Goal: Task Accomplishment & Management: Manage account settings

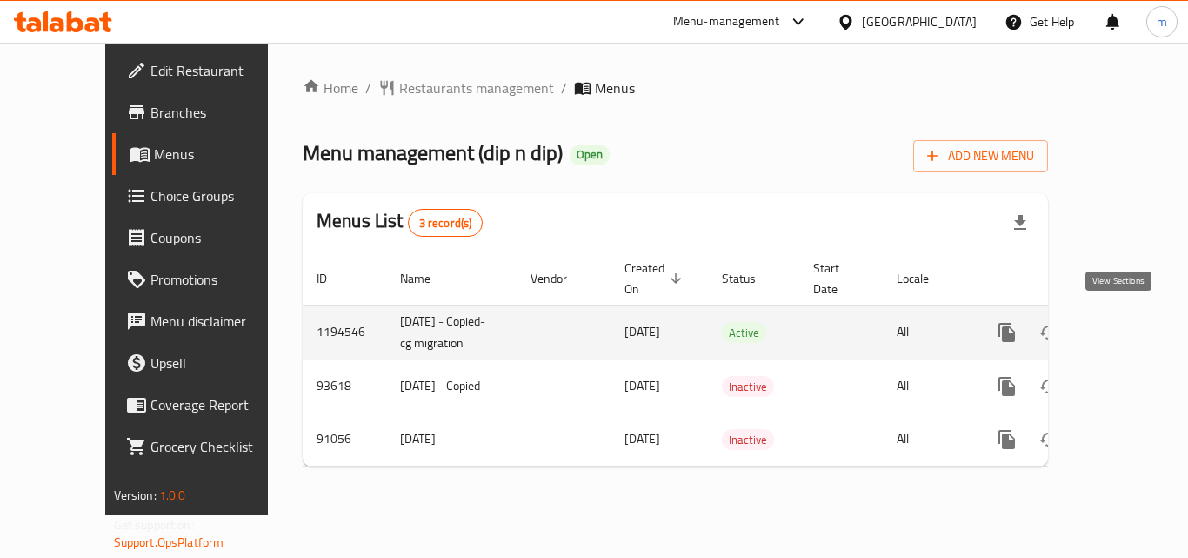
click at [1122, 324] on icon "enhanced table" at bounding box center [1132, 332] width 21 height 21
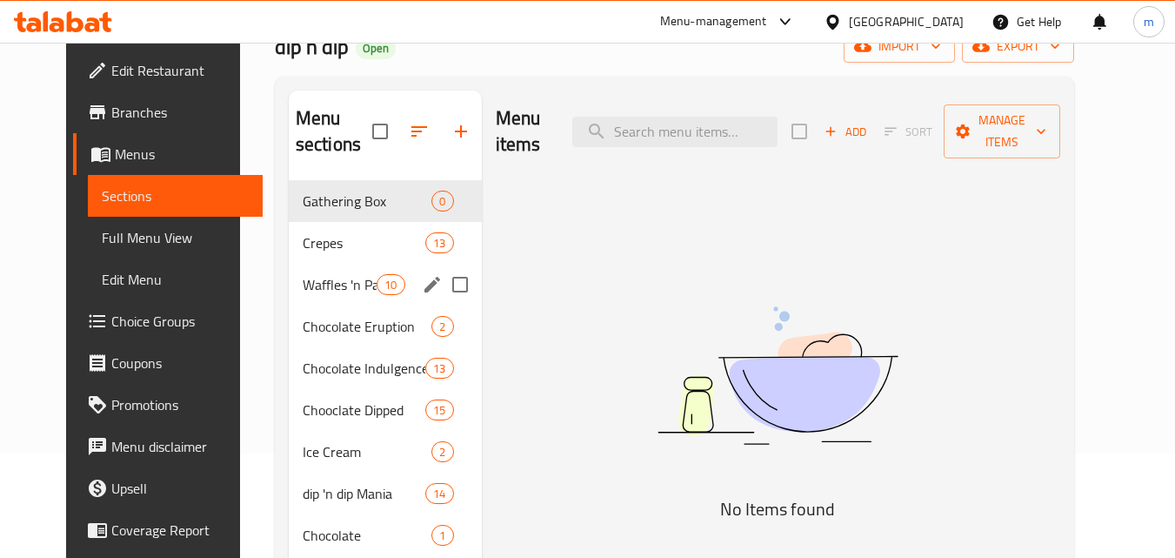
scroll to position [261, 0]
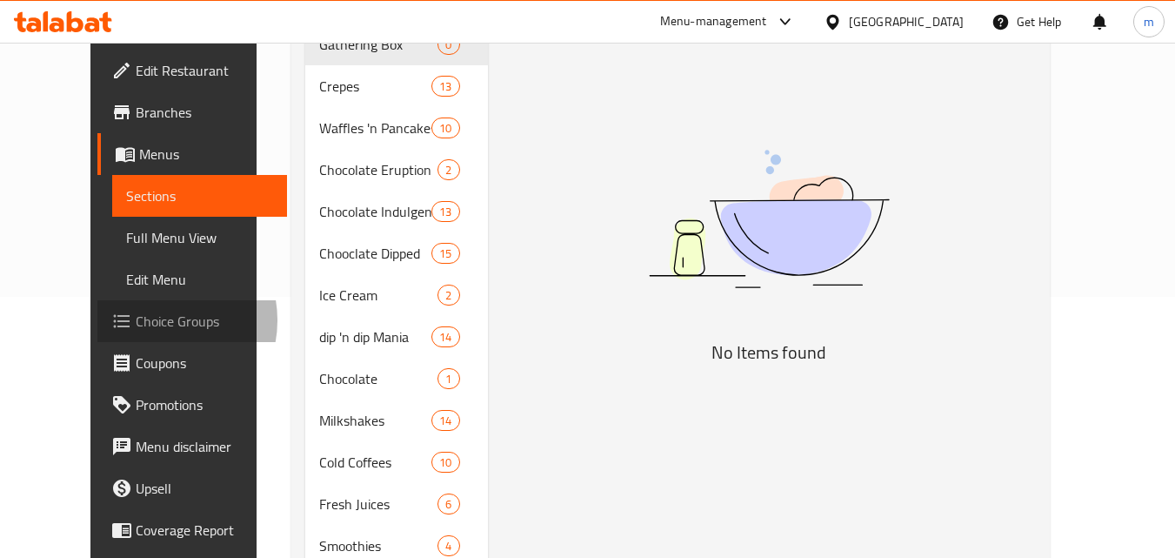
click at [136, 320] on span "Choice Groups" at bounding box center [204, 321] width 137 height 21
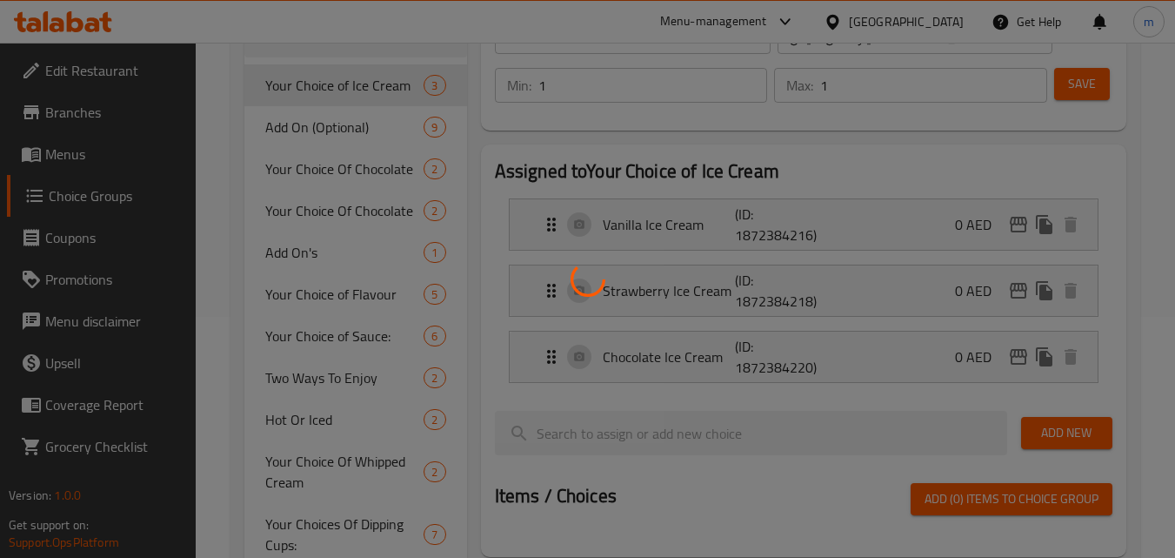
scroll to position [261, 0]
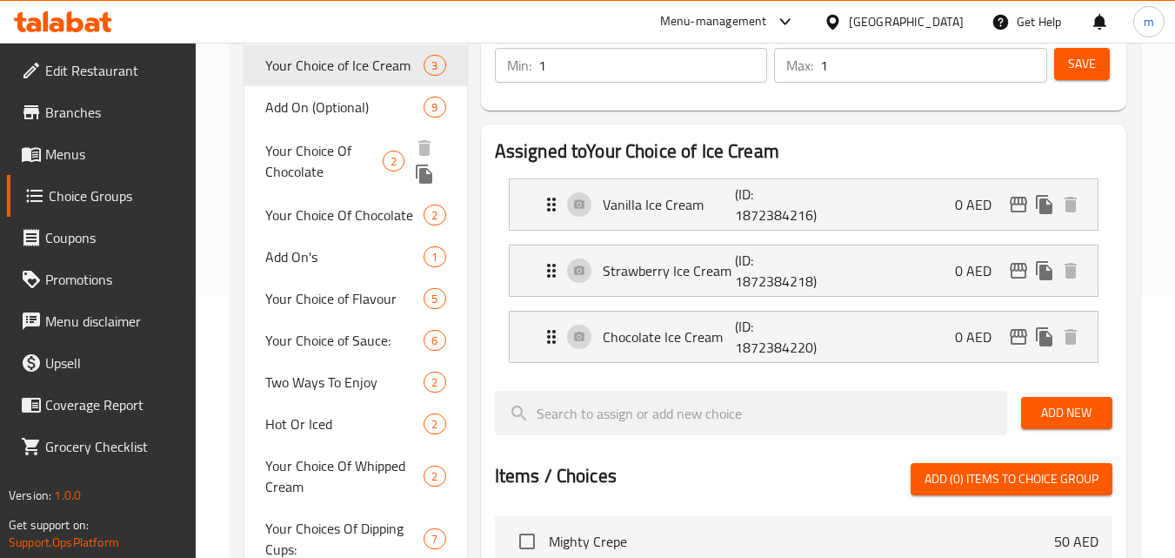
click at [311, 153] on span "Your Choice Of Chocolate" at bounding box center [323, 161] width 117 height 42
type input "Your Choice Of Chocolate"
type input "اختيارك من الشوكولا"
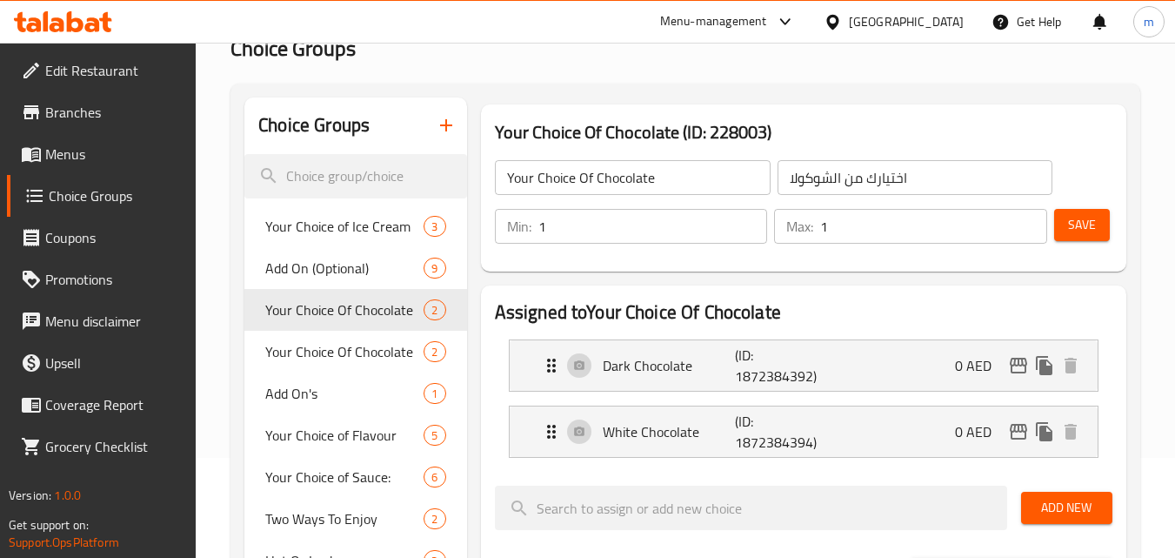
scroll to position [87, 0]
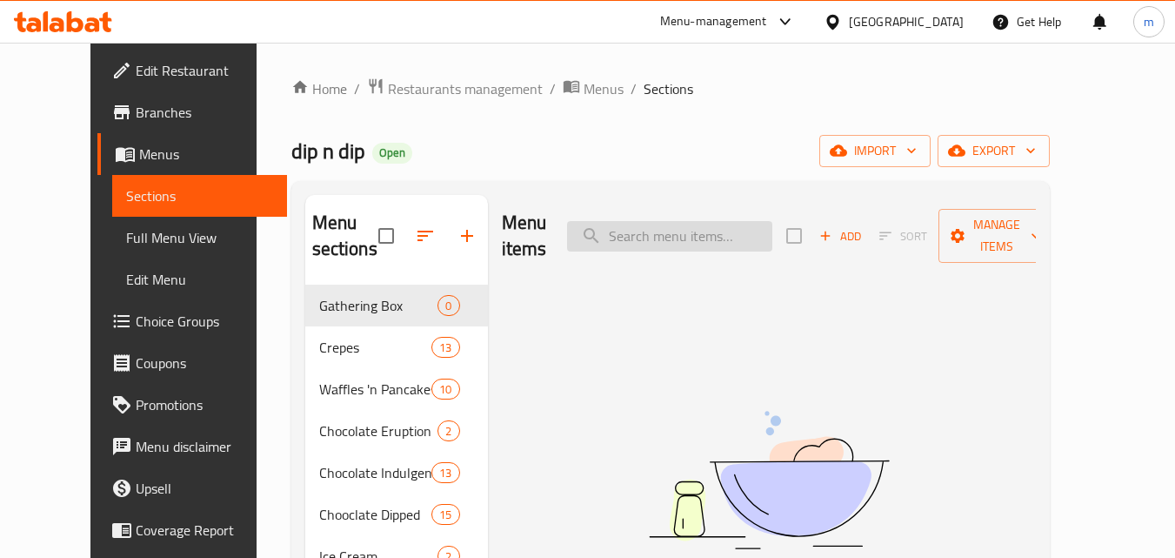
click at [630, 226] on input "search" at bounding box center [669, 236] width 205 height 30
paste input "Dip N Dip Mini Gathering Box"
drag, startPoint x: 679, startPoint y: 230, endPoint x: 846, endPoint y: 231, distance: 167.0
click at [846, 231] on div "Menu items Dip N Dip Mini Gathering Box Add Sort Manage items" at bounding box center [769, 236] width 534 height 83
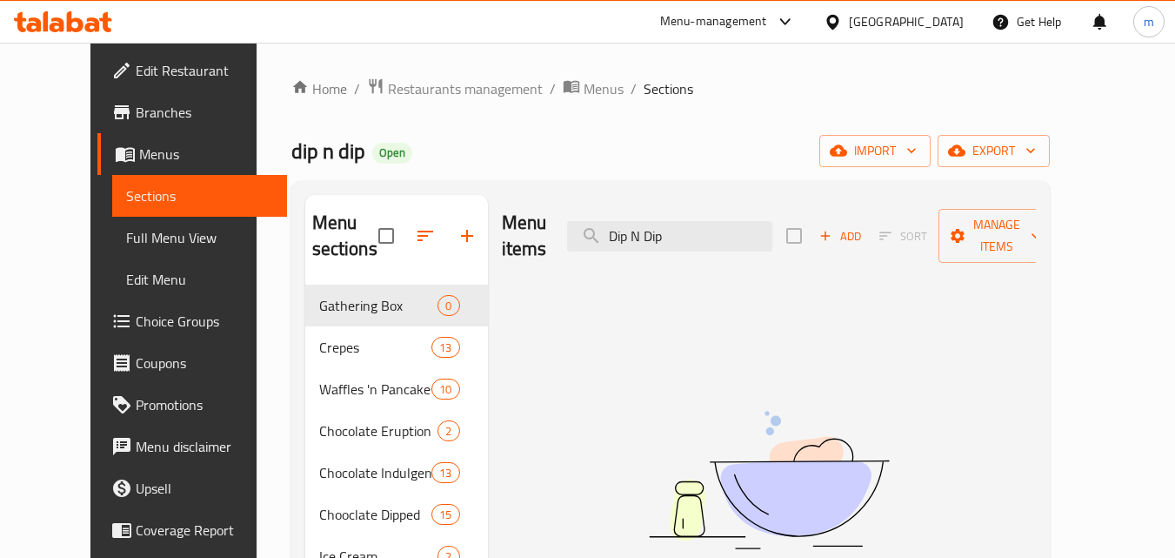
scroll to position [0, 0]
type input "Dip N Dip"
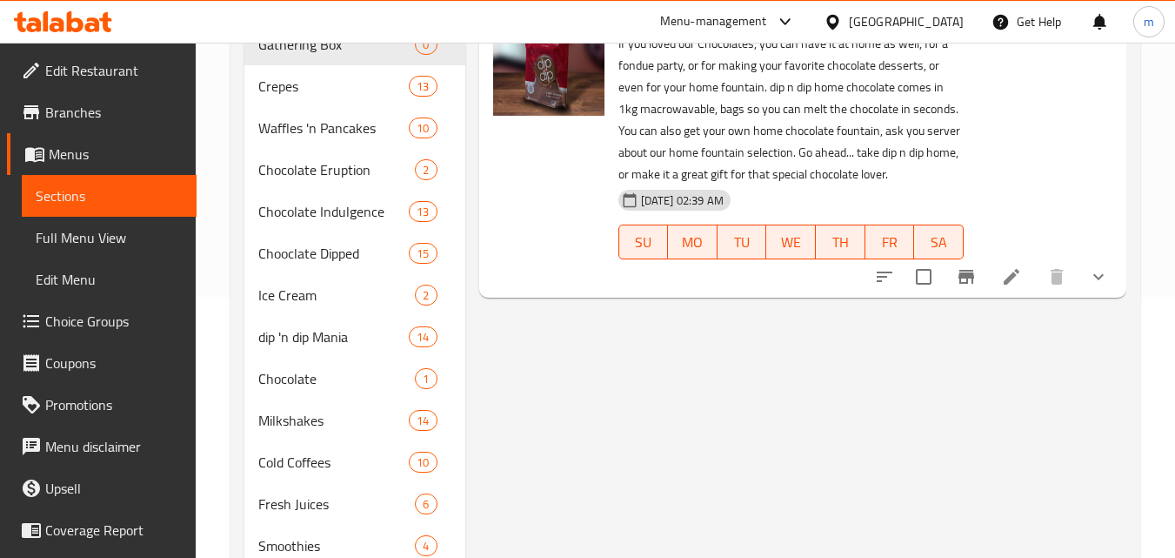
scroll to position [174, 0]
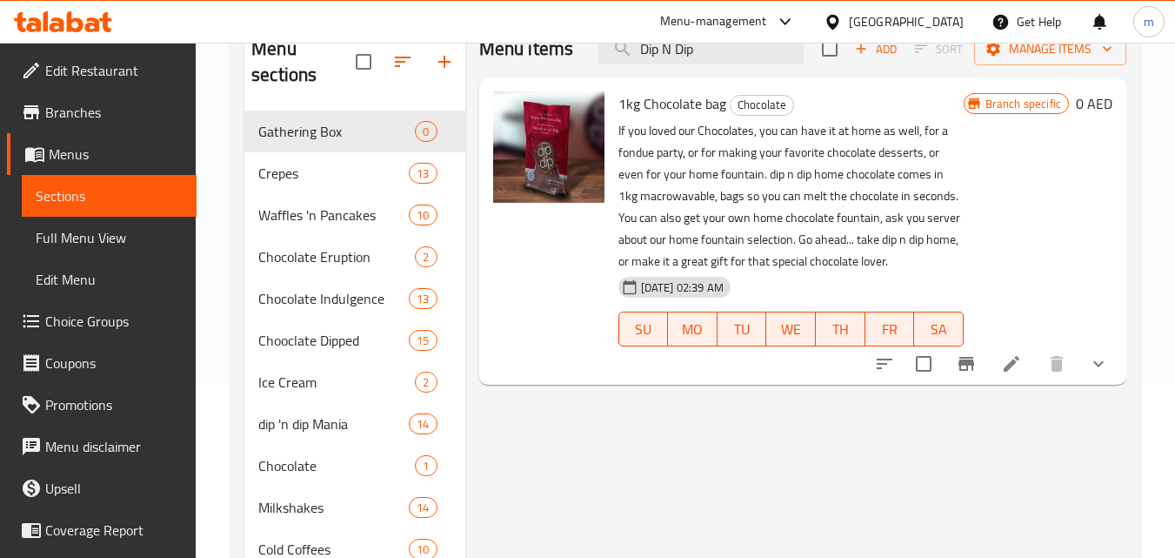
click at [64, 322] on span "Choice Groups" at bounding box center [113, 321] width 137 height 21
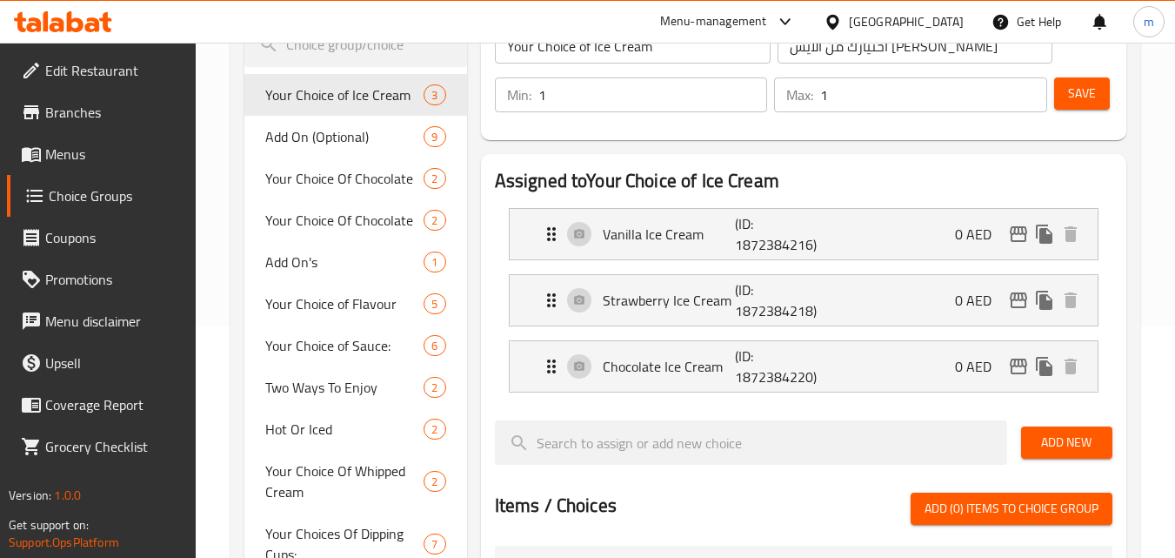
scroll to position [261, 0]
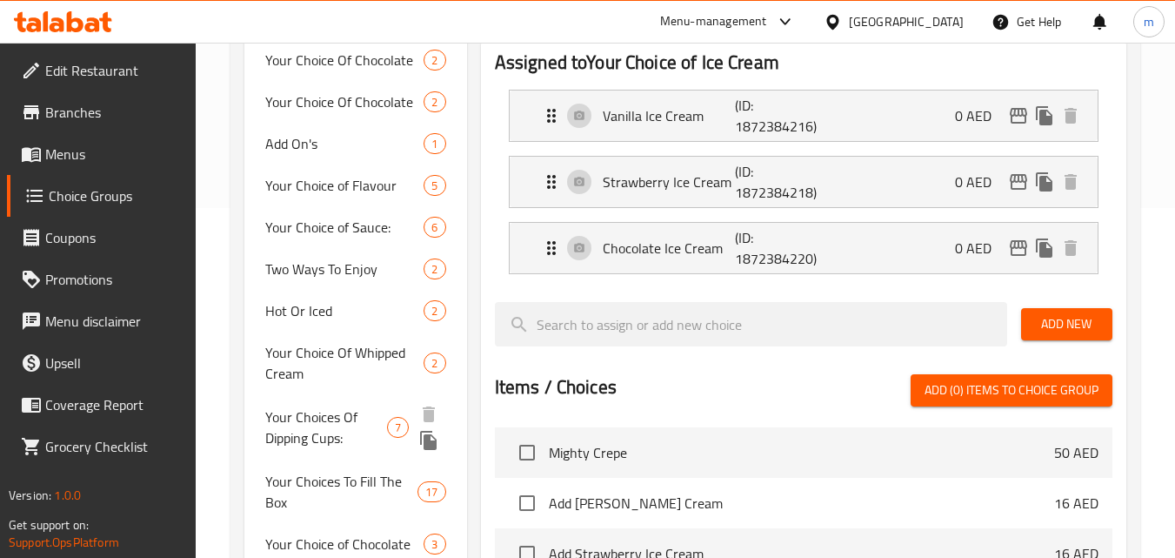
click at [323, 422] on span "Your Choices Of Dipping Cups:" at bounding box center [326, 427] width 122 height 42
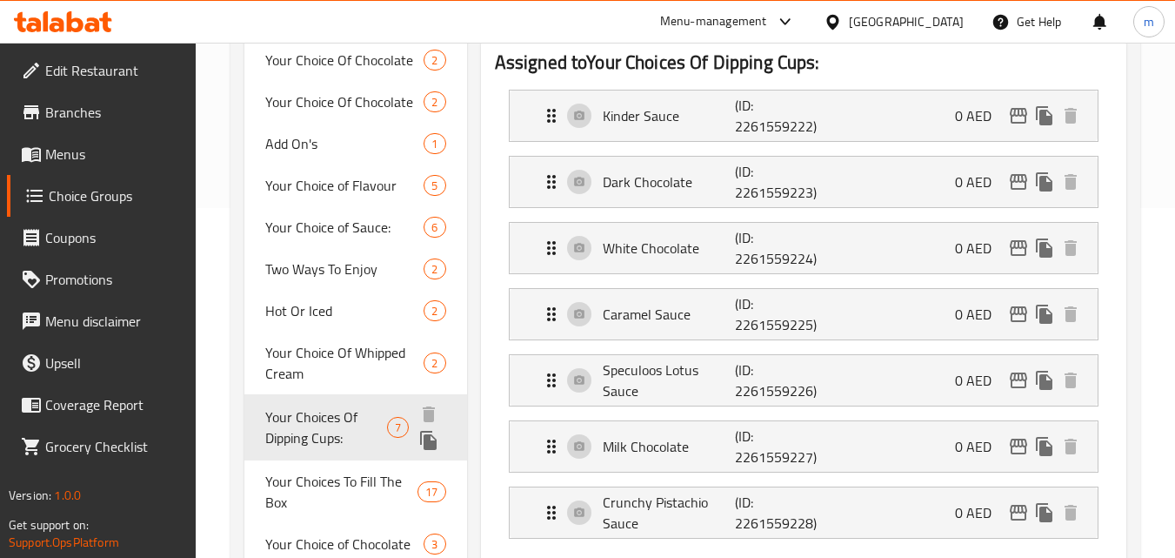
type input "Your Choices Of Dipping Cups:"
type input "اختياراتك من أكواب غمس:"
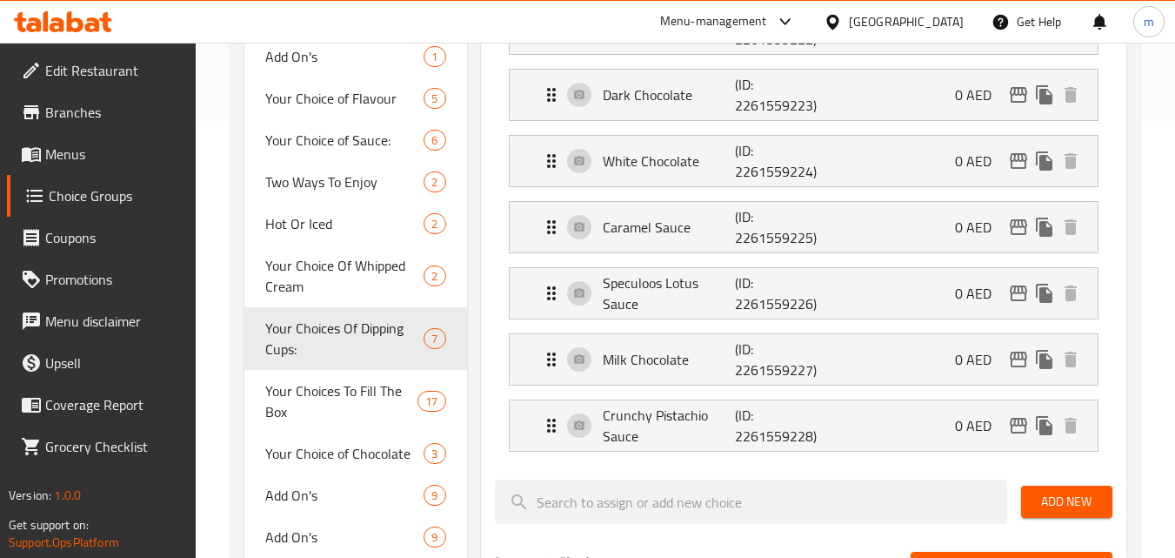
scroll to position [435, 0]
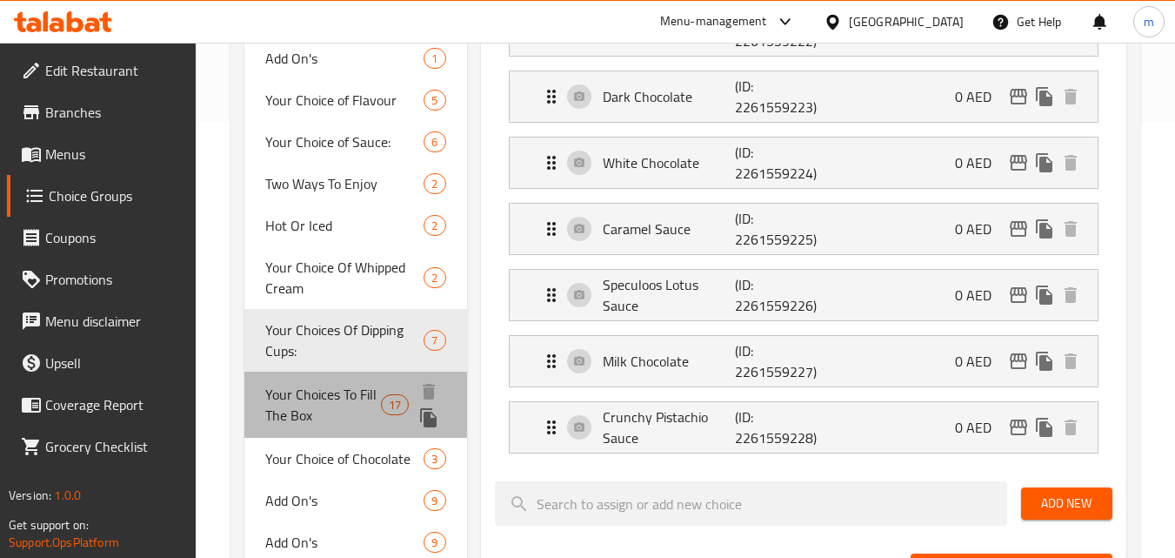
click at [291, 411] on span "Your Choices To Fill The Box" at bounding box center [322, 405] width 115 height 42
type input "Your Choices To Fill The Box"
type input "اختياراتك لملء الصندوق"
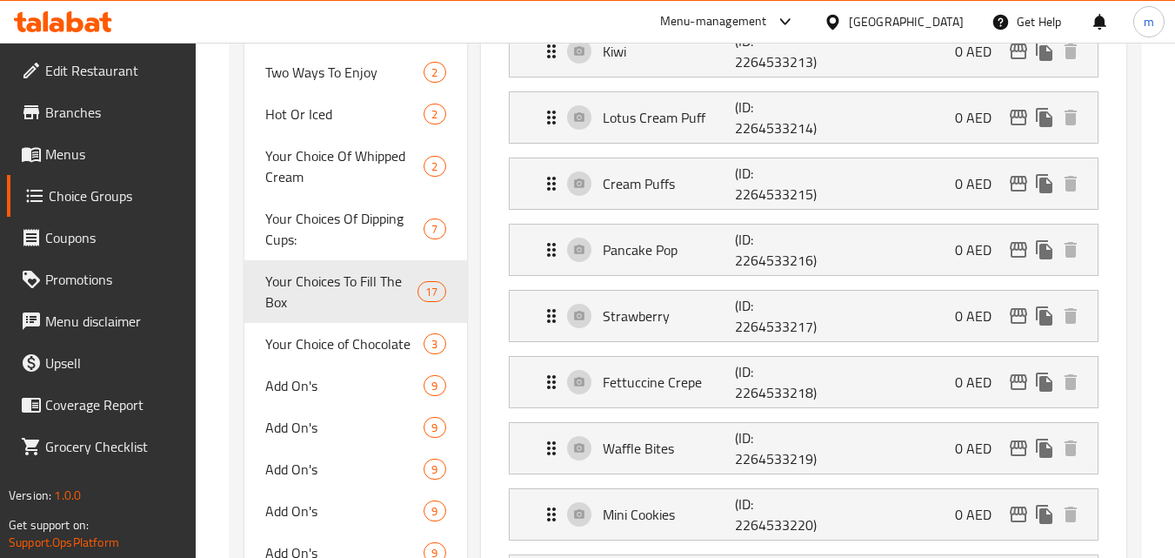
scroll to position [522, 0]
